Goal: Check status: Check status

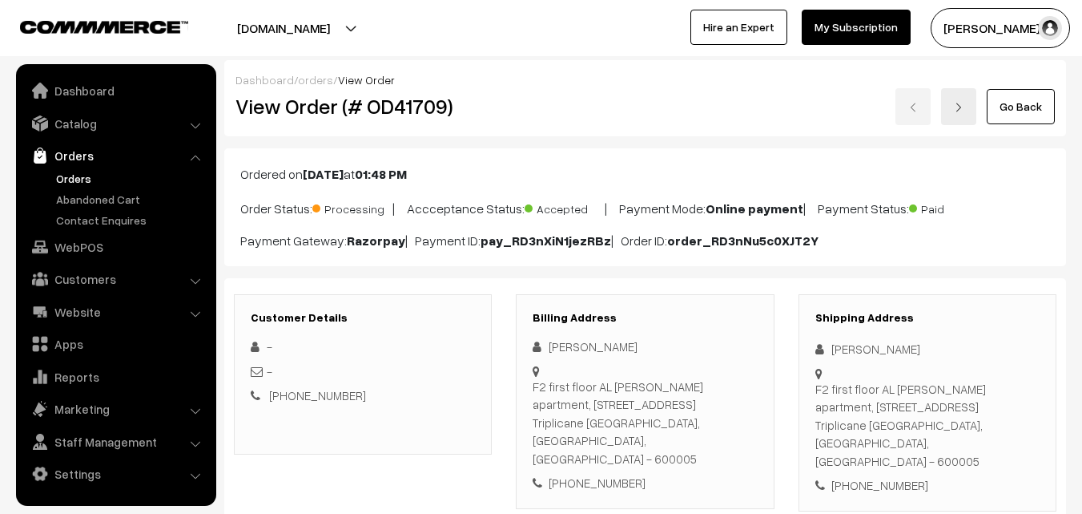
scroll to position [1359, 0]
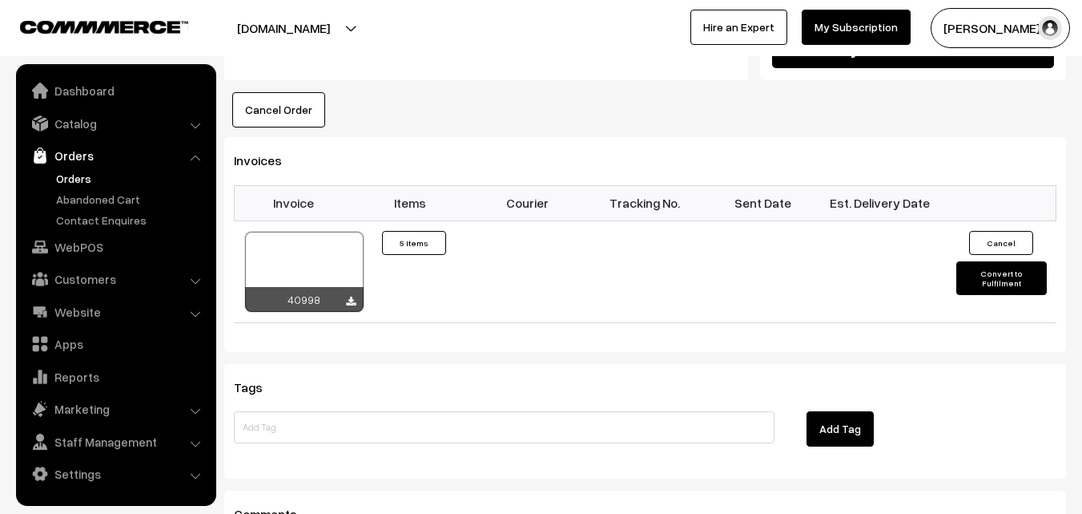
click at [93, 183] on link "Orders" at bounding box center [131, 178] width 159 height 17
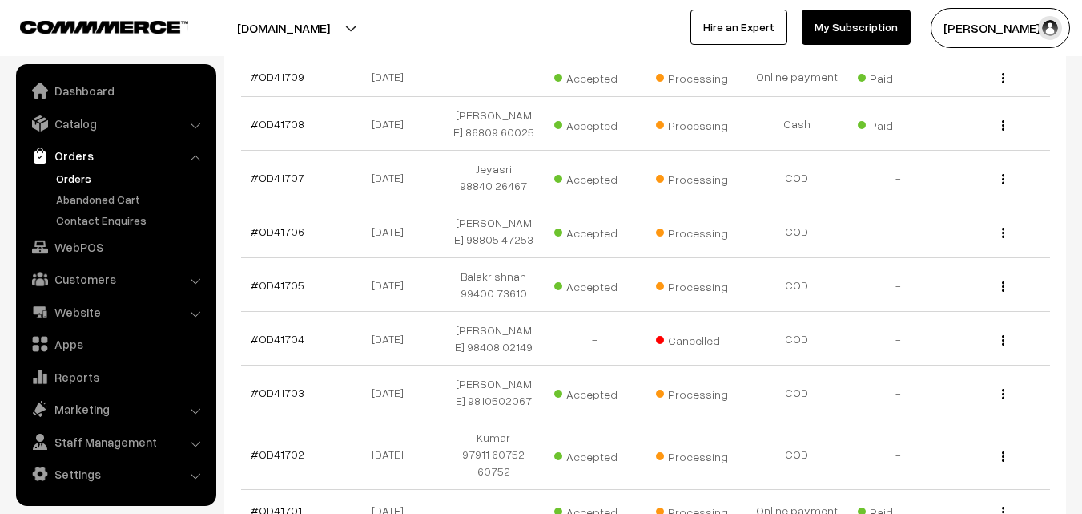
scroll to position [240, 0]
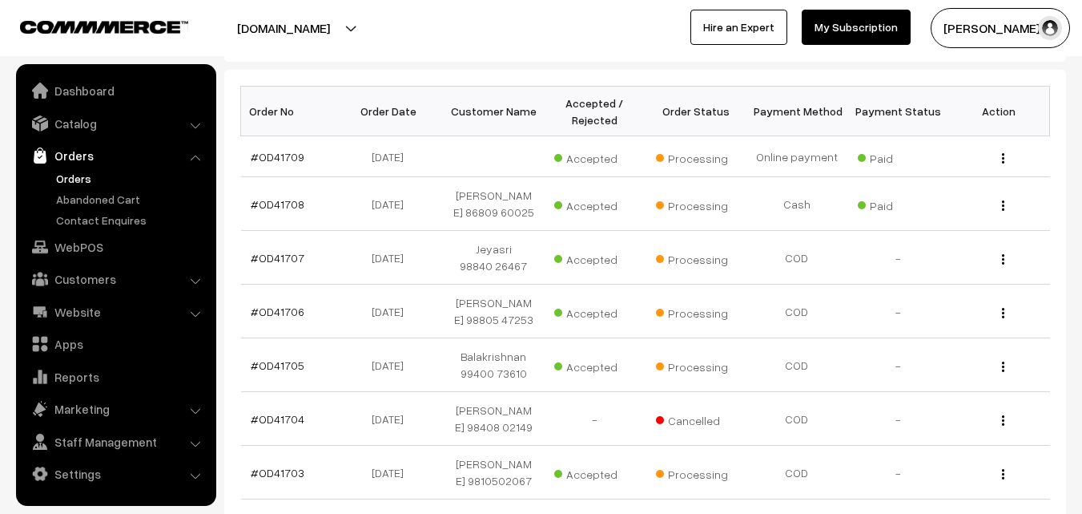
click at [78, 170] on link "Orders" at bounding box center [131, 178] width 159 height 17
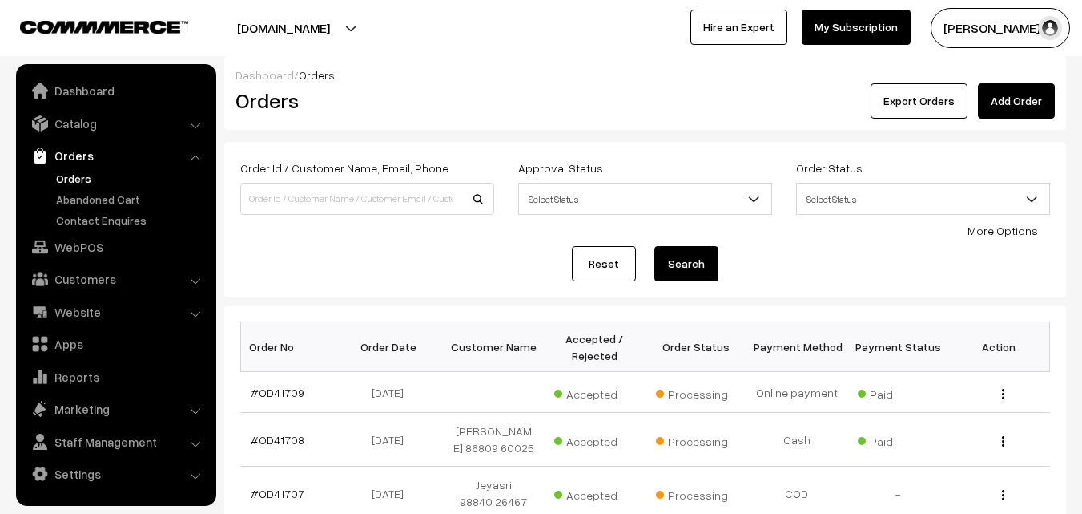
scroll to position [80, 0]
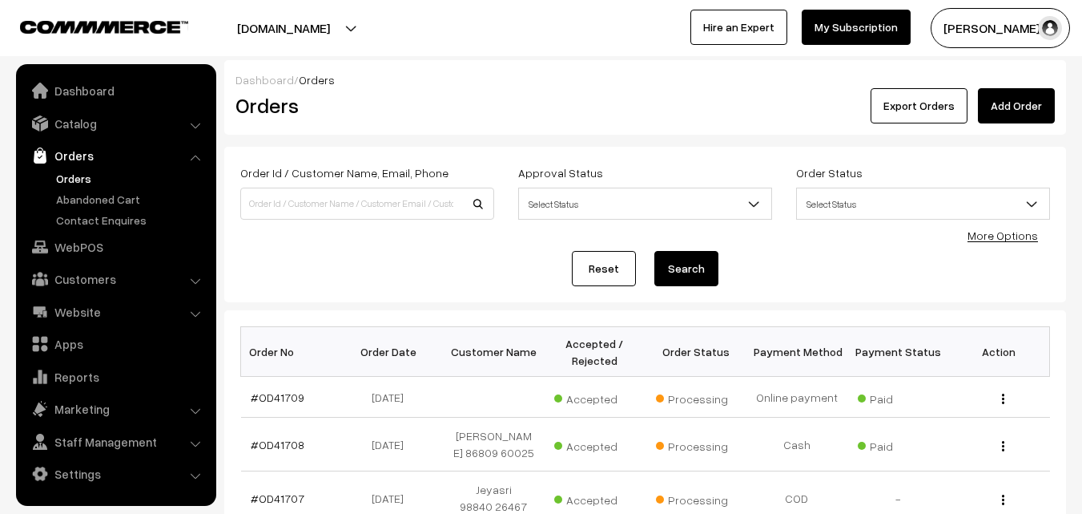
scroll to position [80, 0]
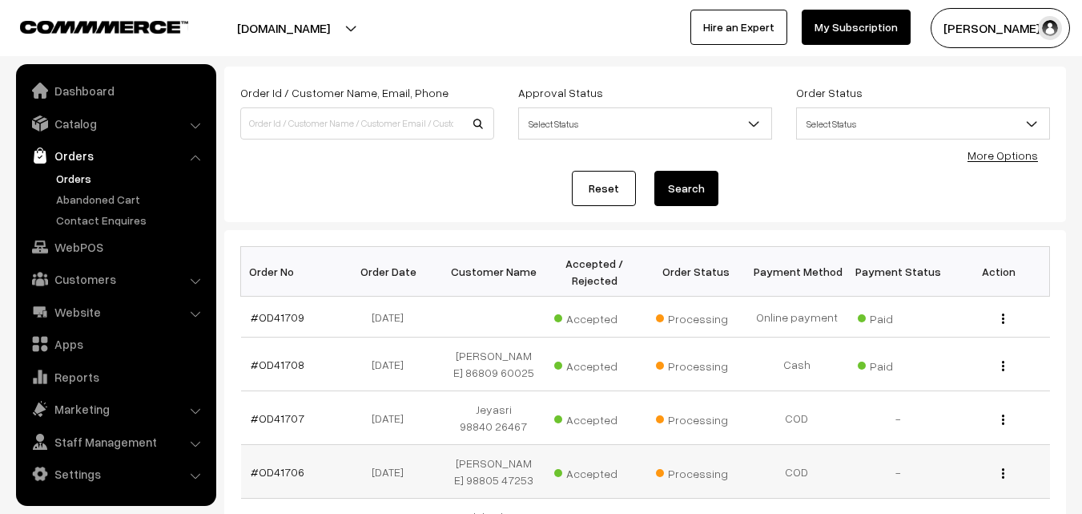
click at [498, 496] on td "[PERSON_NAME] 98805 47253" at bounding box center [493, 472] width 101 height 54
click at [75, 175] on link "Orders" at bounding box center [131, 178] width 159 height 17
